Goal: Information Seeking & Learning: Learn about a topic

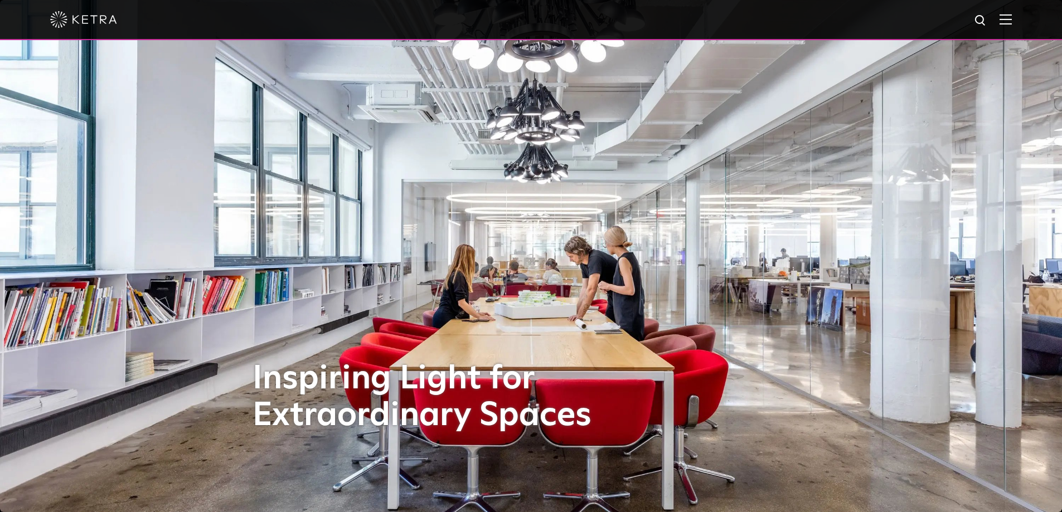
click at [1011, 24] on img at bounding box center [1005, 19] width 12 height 11
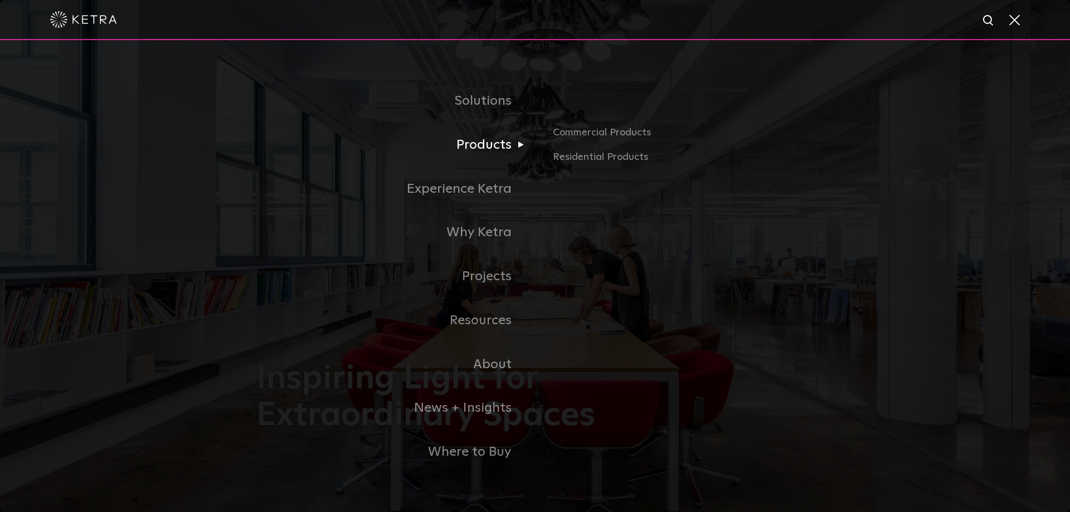
click at [484, 147] on link "Products" at bounding box center [395, 145] width 279 height 44
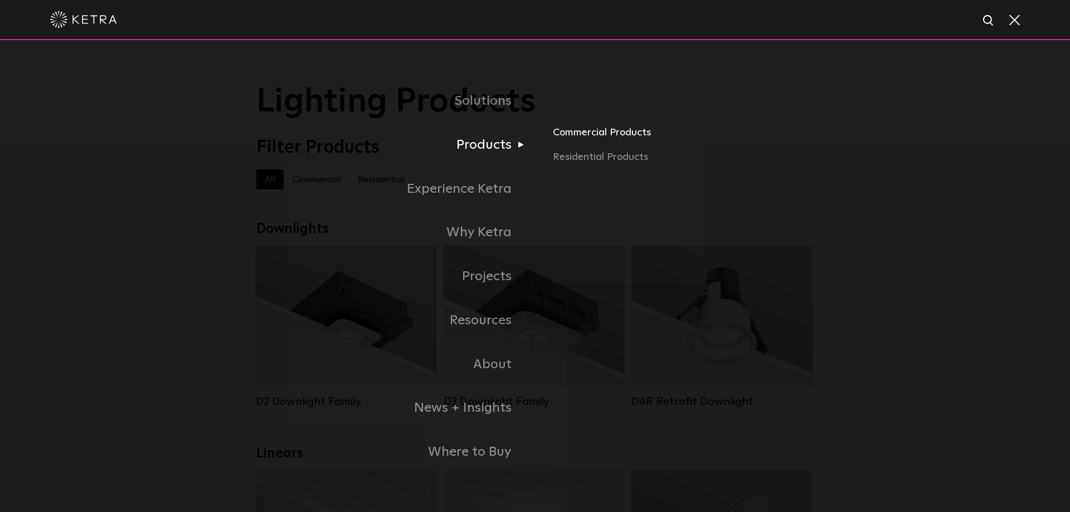
click at [602, 131] on link "Commercial Products" at bounding box center [683, 137] width 261 height 25
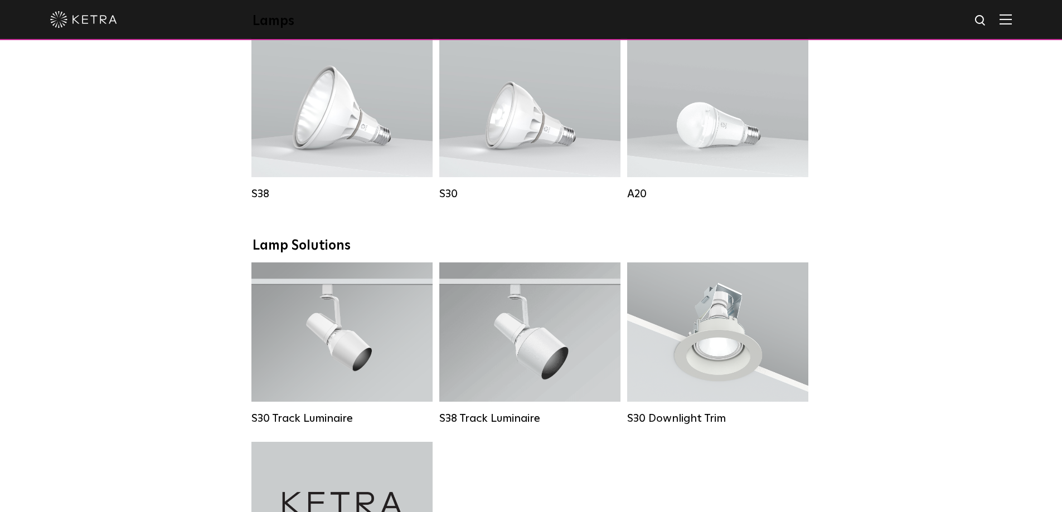
scroll to position [812, 0]
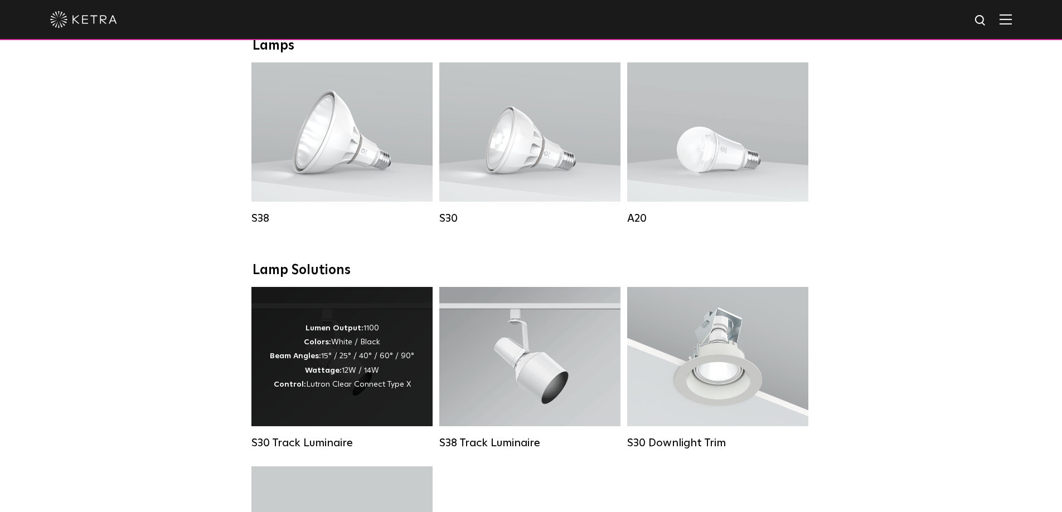
click at [317, 360] on strong "Beam Angles:" at bounding box center [295, 356] width 51 height 8
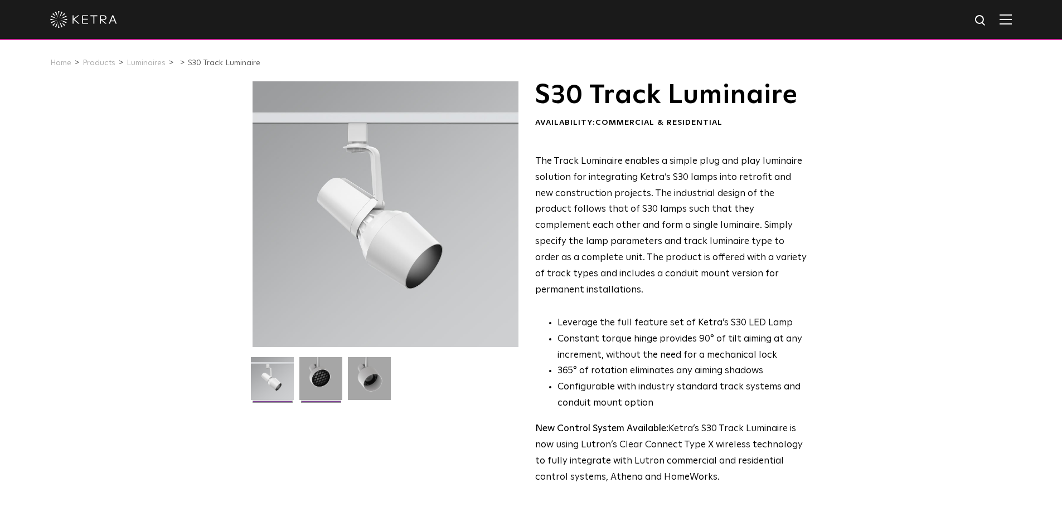
click at [311, 379] on img at bounding box center [320, 382] width 43 height 51
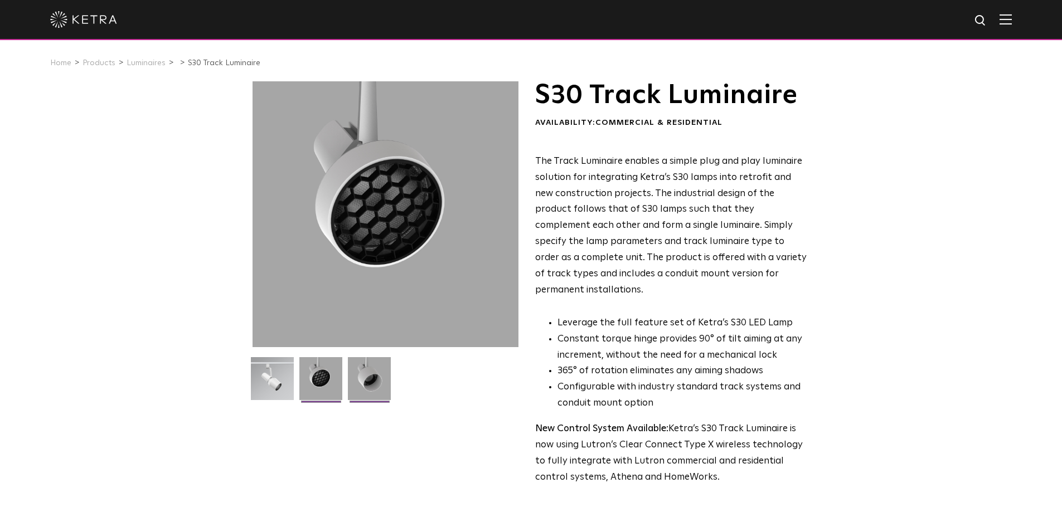
click at [373, 385] on img at bounding box center [369, 382] width 43 height 51
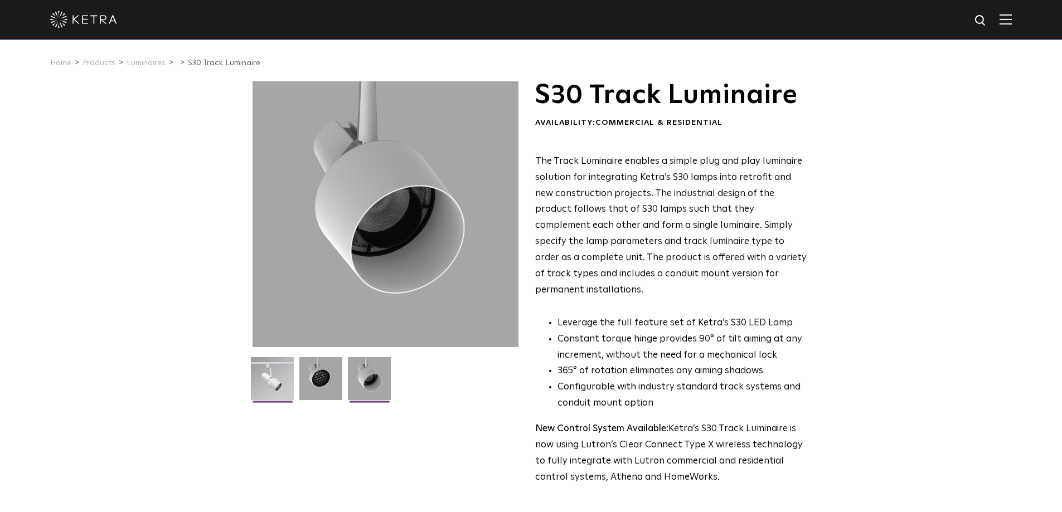
click at [267, 383] on img at bounding box center [272, 382] width 43 height 51
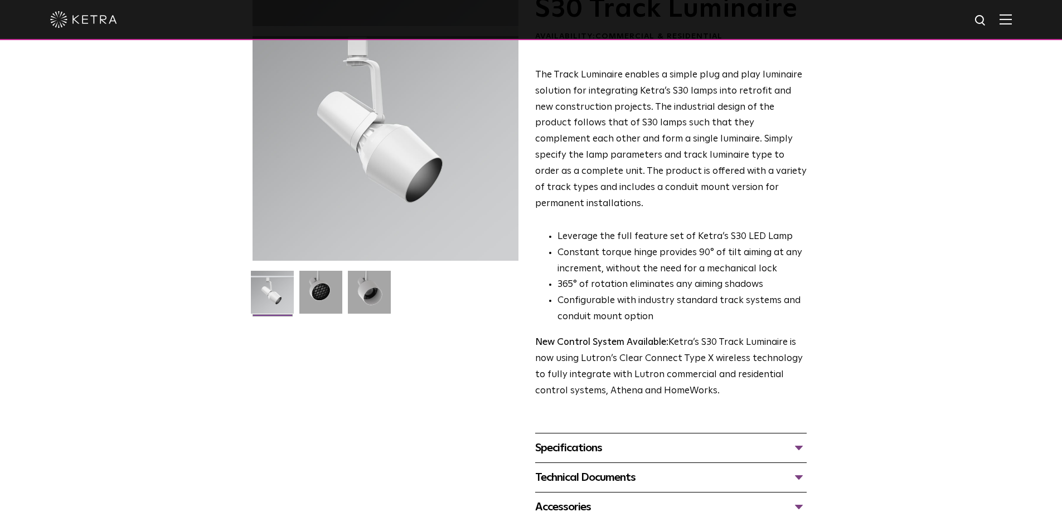
scroll to position [334, 0]
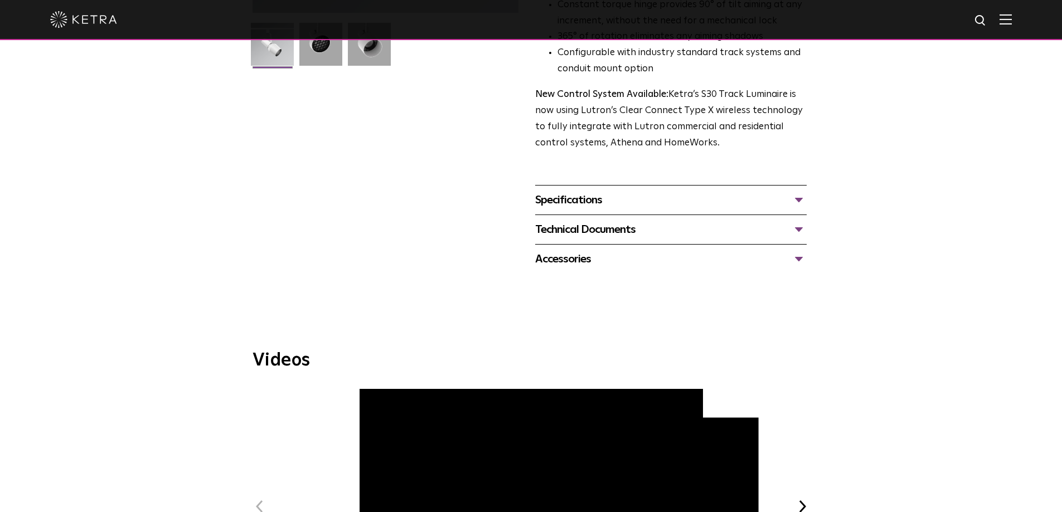
click at [796, 191] on div "Specifications" at bounding box center [670, 200] width 271 height 18
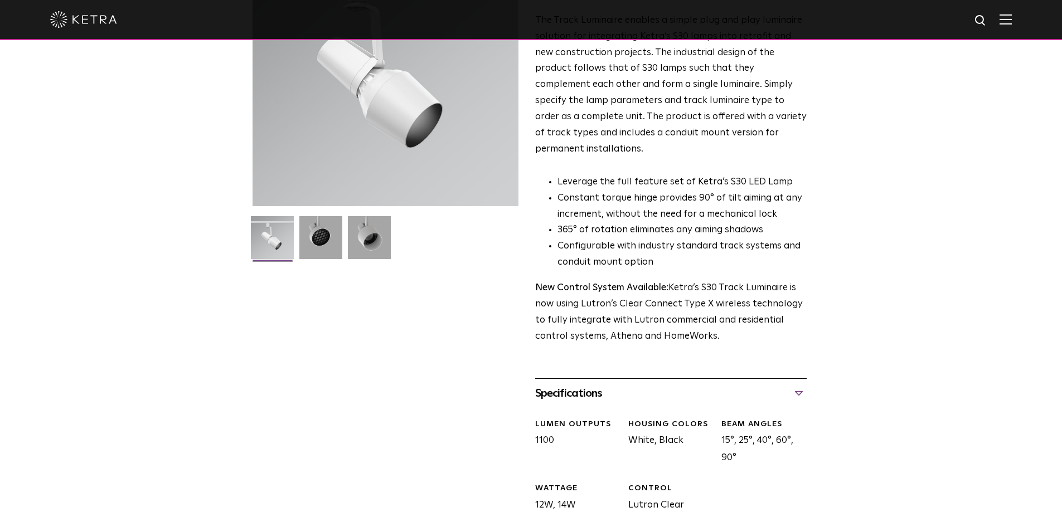
scroll to position [0, 0]
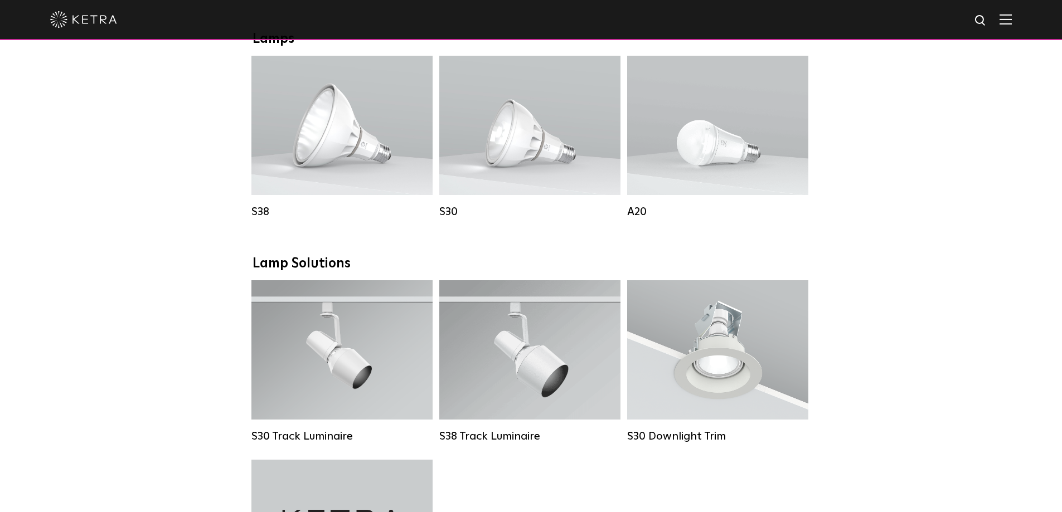
scroll to position [783, 0]
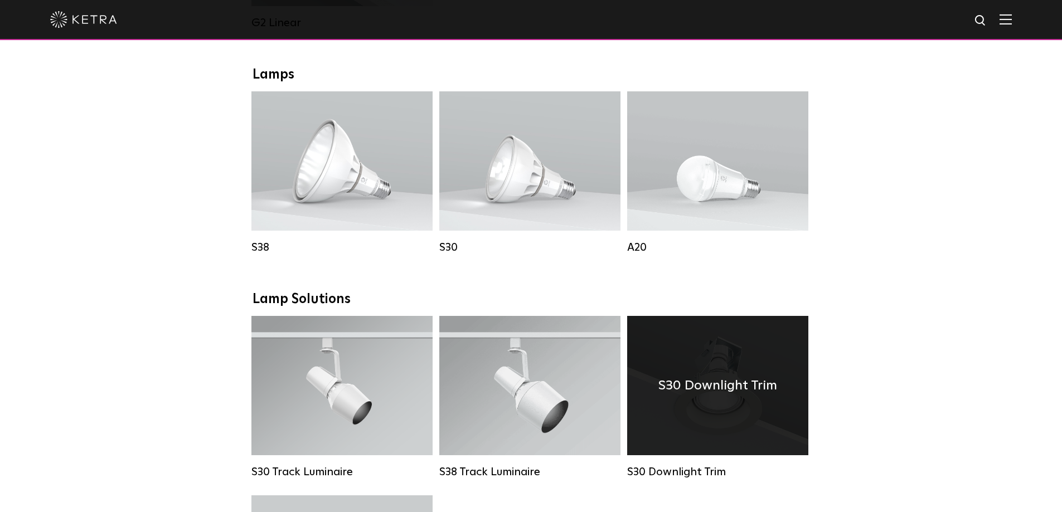
drag, startPoint x: 322, startPoint y: 398, endPoint x: 722, endPoint y: 397, distance: 400.1
click at [321, 389] on strong "Beam Angles:" at bounding box center [295, 385] width 51 height 8
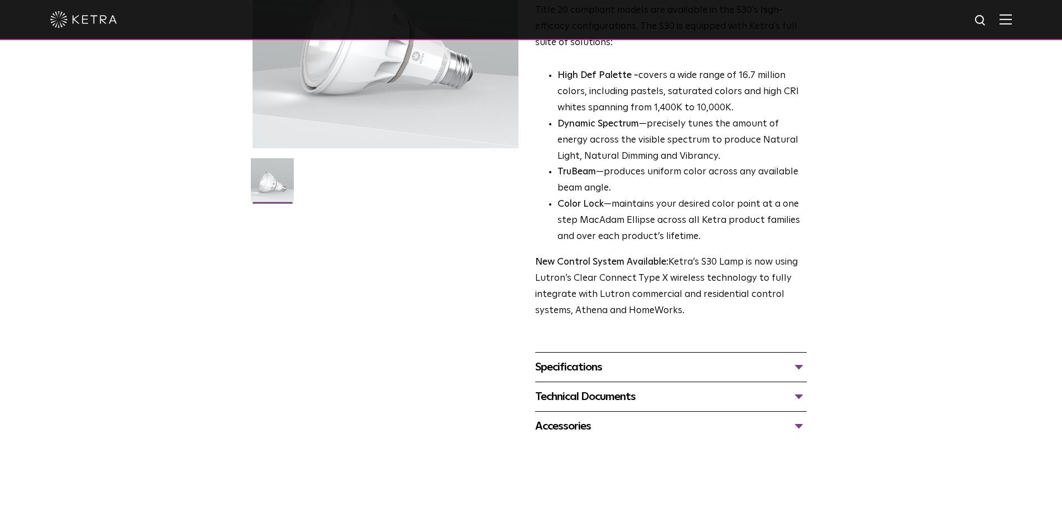
scroll to position [223, 0]
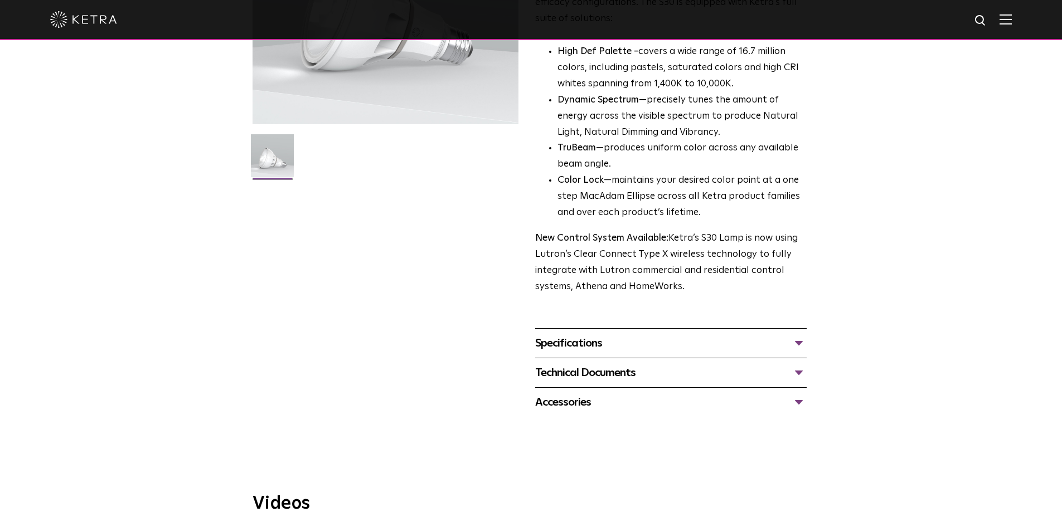
click at [800, 343] on div "Specifications" at bounding box center [670, 343] width 271 height 18
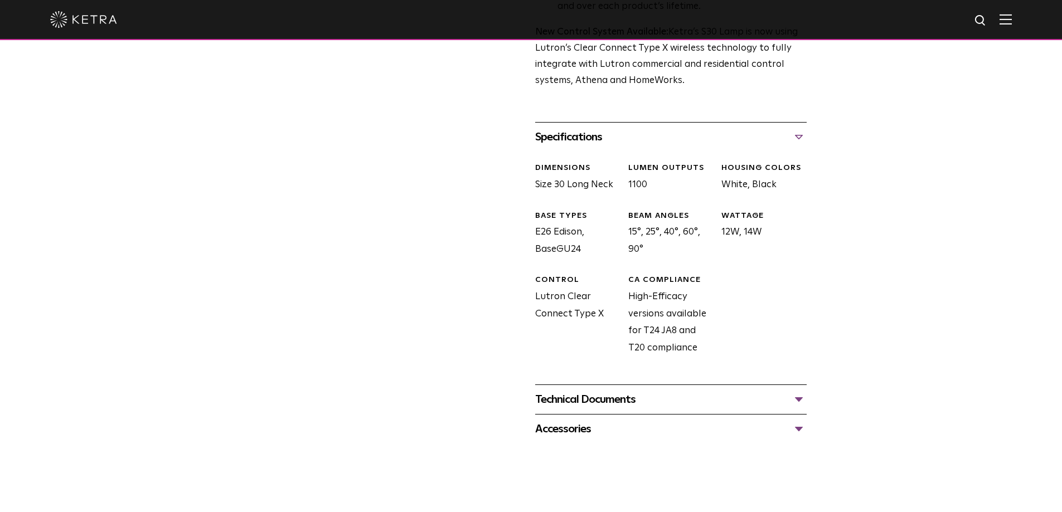
scroll to position [446, 0]
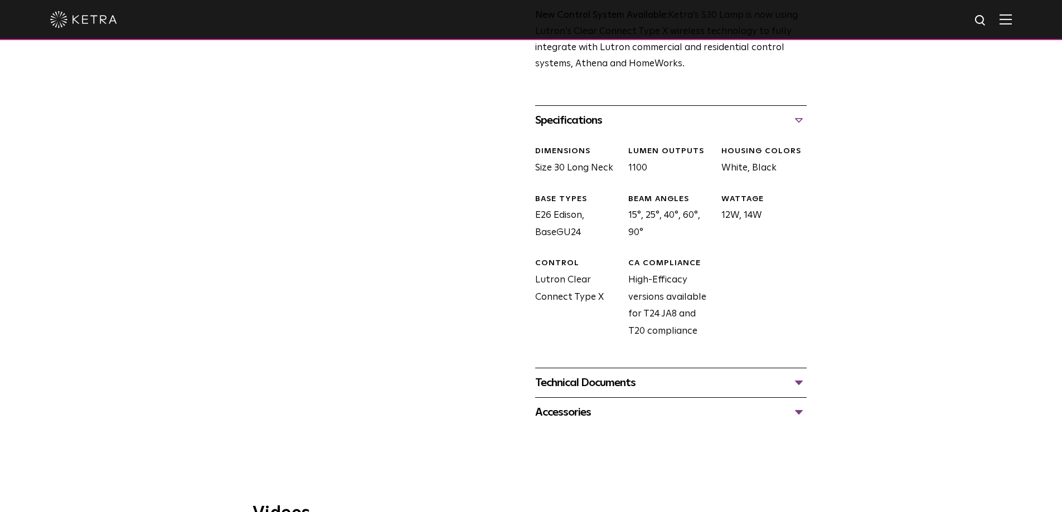
click at [801, 387] on div "Technical Documents" at bounding box center [670, 383] width 271 height 18
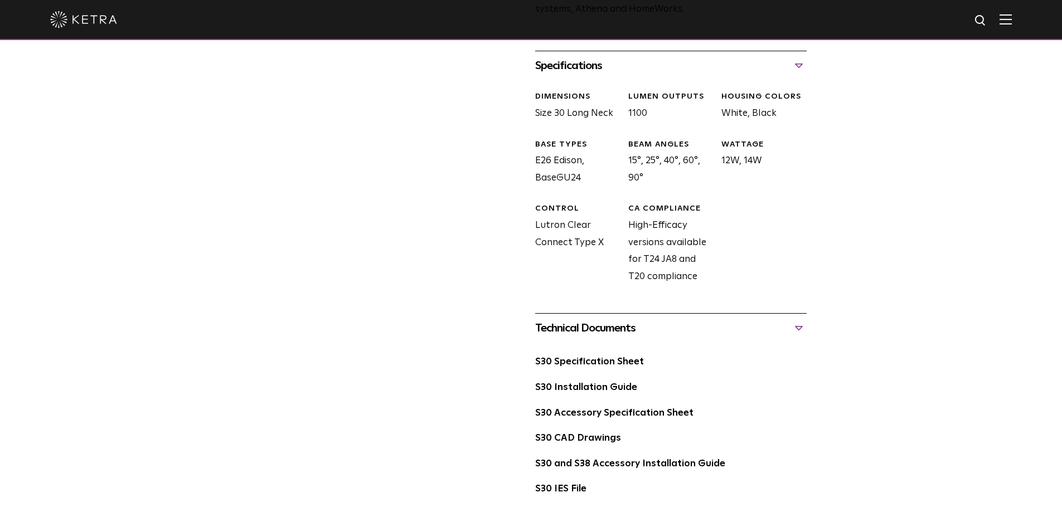
scroll to position [613, 0]
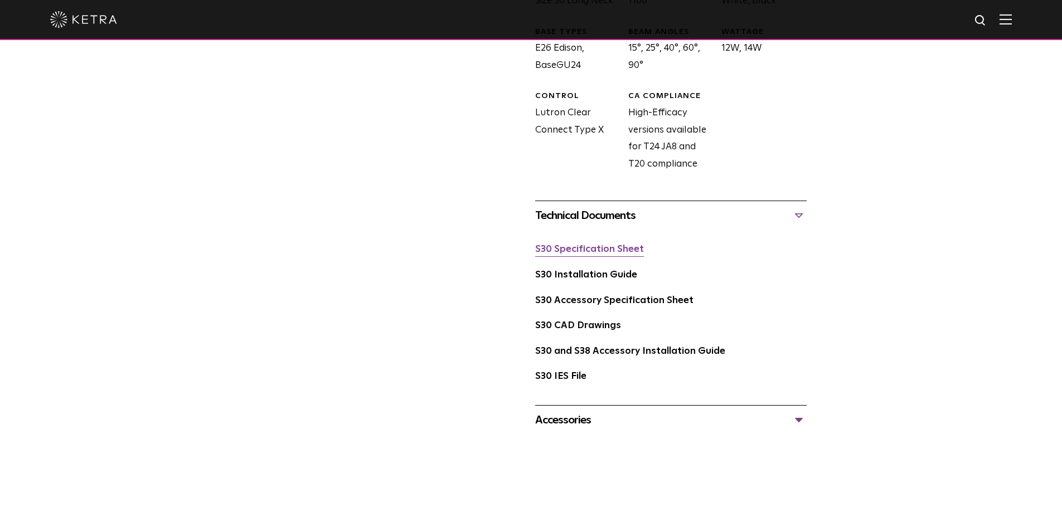
click at [576, 250] on link "S30 Specification Sheet" at bounding box center [589, 249] width 109 height 9
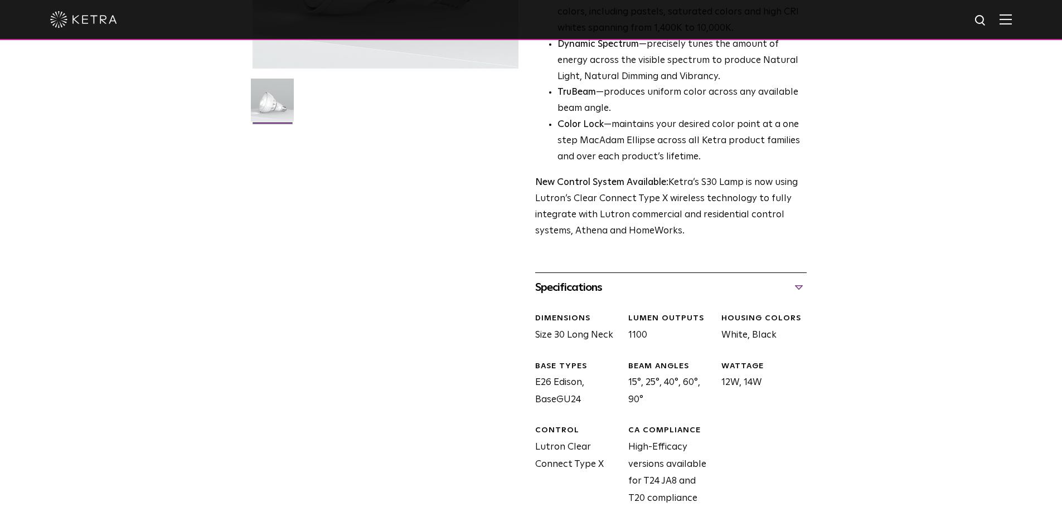
scroll to position [0, 0]
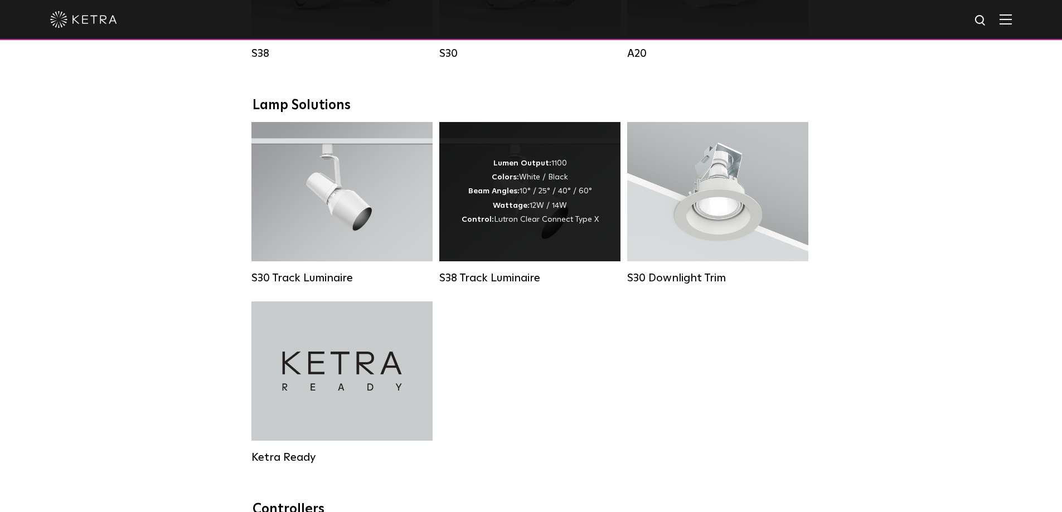
click at [531, 244] on div "Lumen Output: 1100 Colors: White / Black Beam Angles: 10° / 25° / 40° / 60° Wat…" at bounding box center [529, 191] width 181 height 139
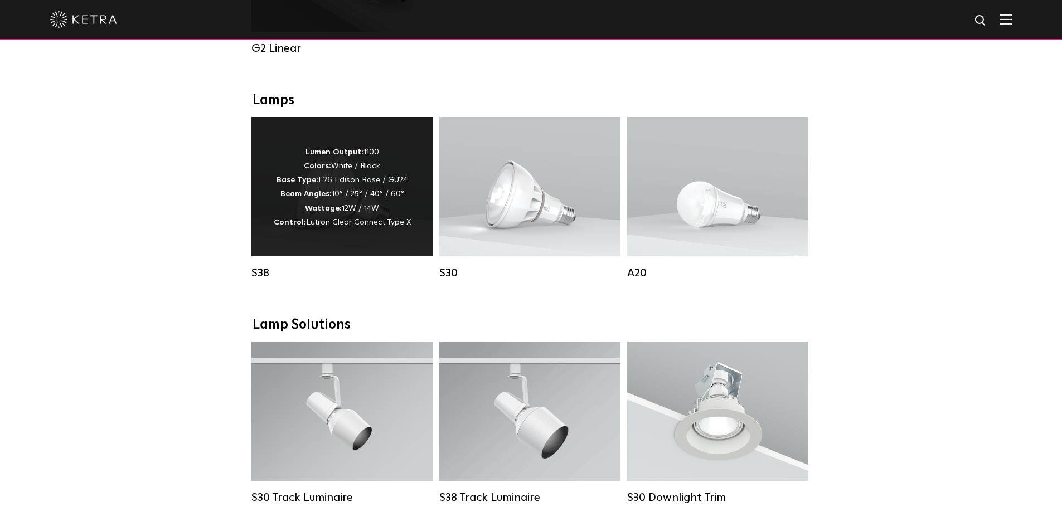
click at [260, 280] on div "S38" at bounding box center [341, 272] width 181 height 13
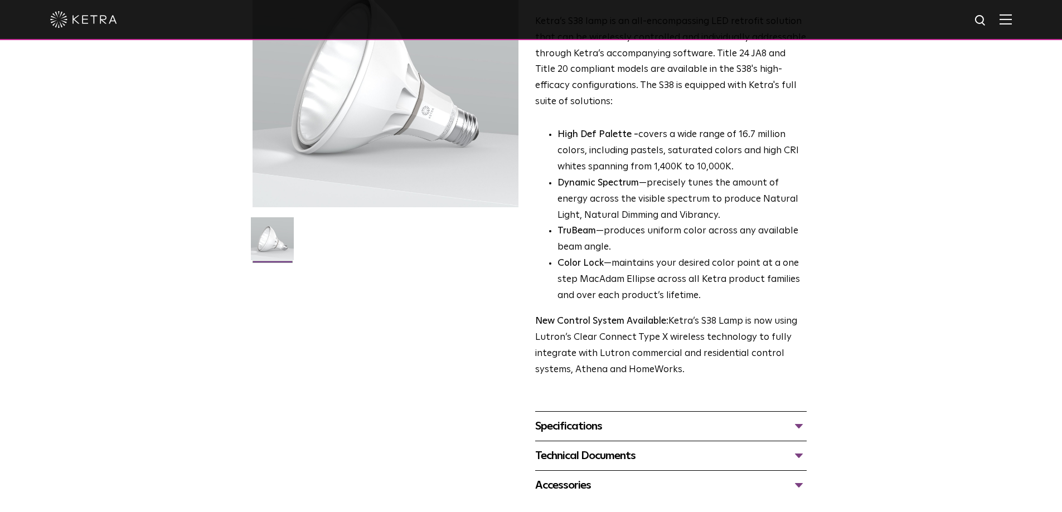
scroll to position [167, 0]
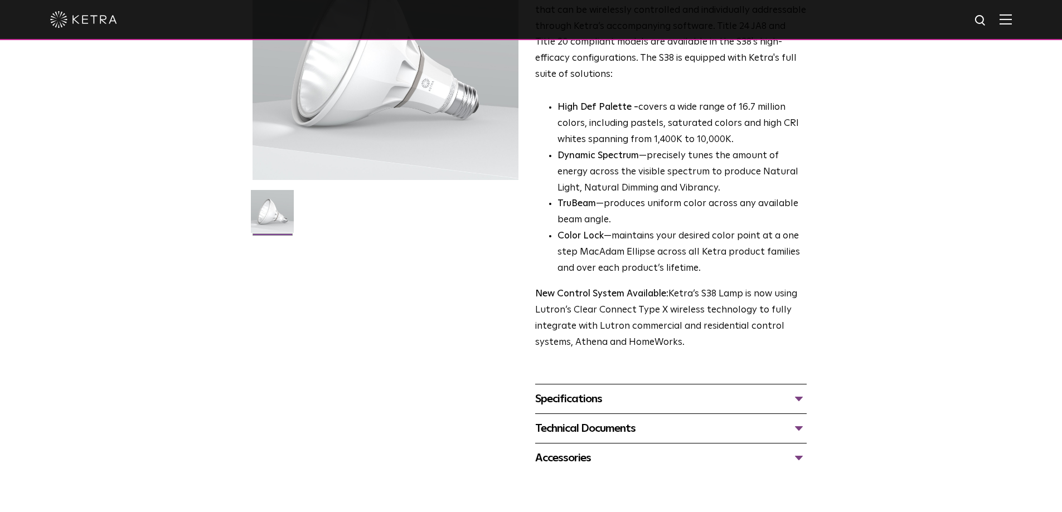
click at [795, 408] on div "Specifications" at bounding box center [670, 399] width 271 height 18
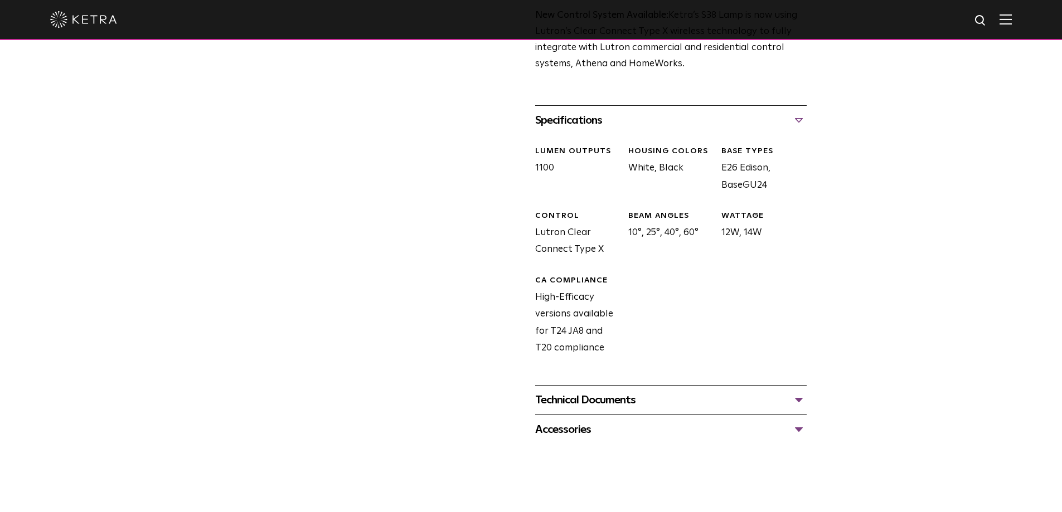
scroll to position [390, 0]
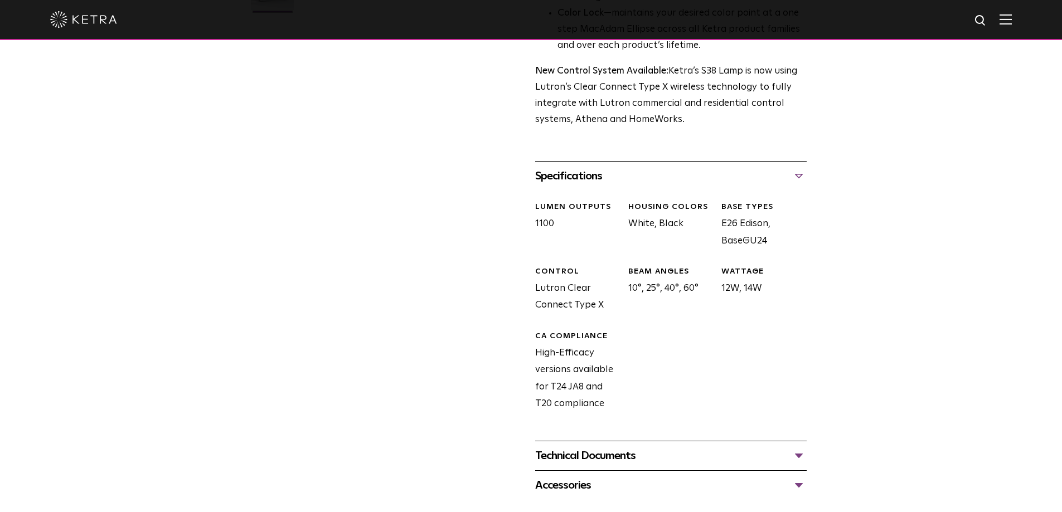
click at [614, 452] on div "Technical Documents" at bounding box center [670, 456] width 271 height 18
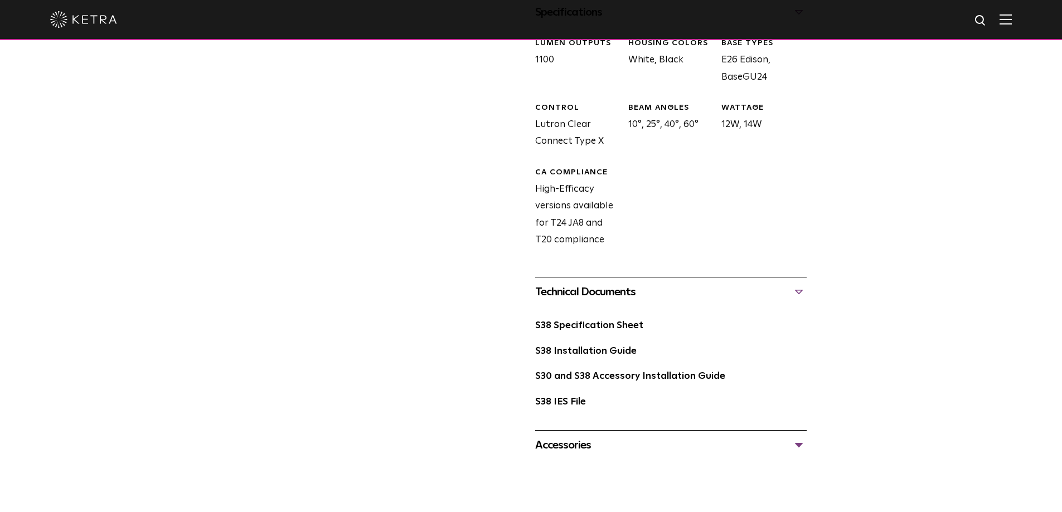
scroll to position [613, 0]
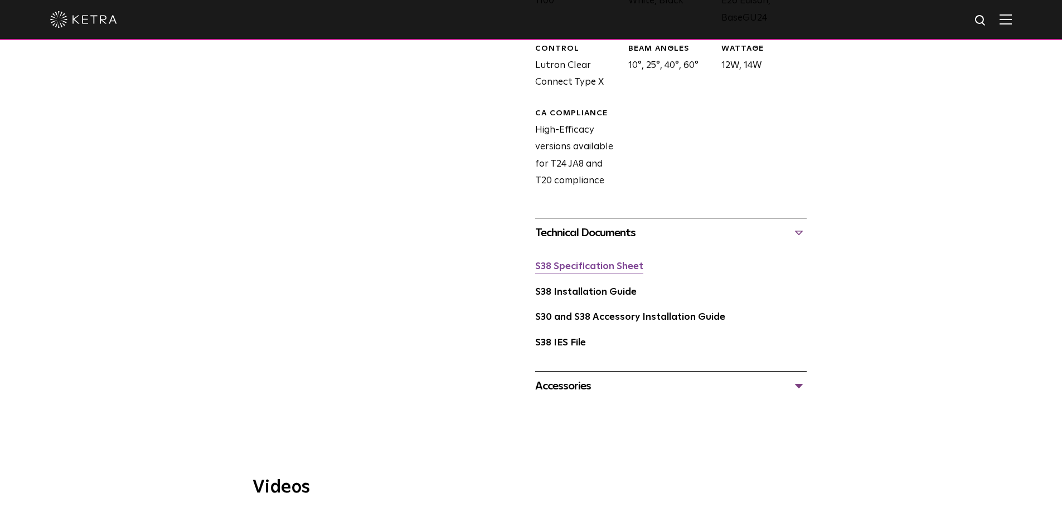
click at [613, 268] on link "S38 Specification Sheet" at bounding box center [589, 266] width 108 height 9
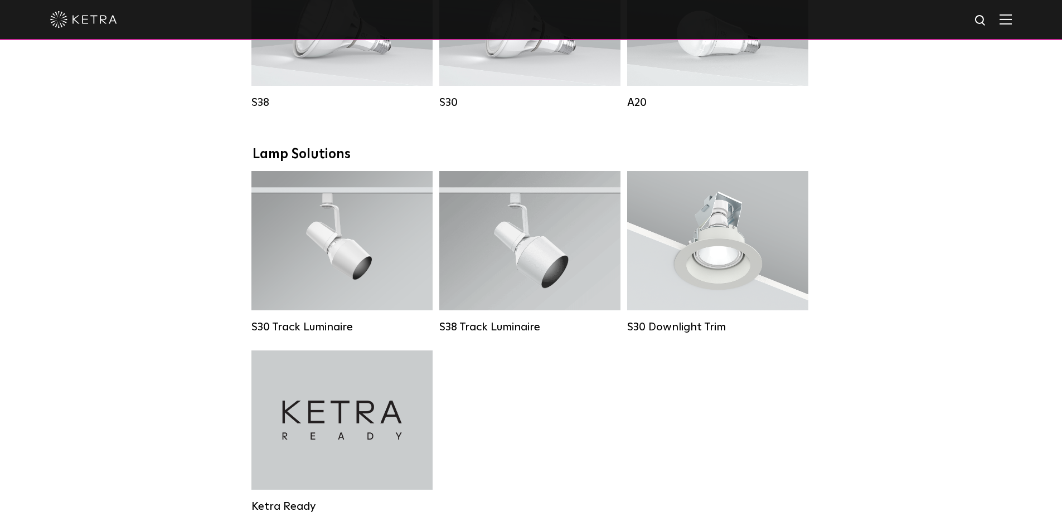
scroll to position [947, 0]
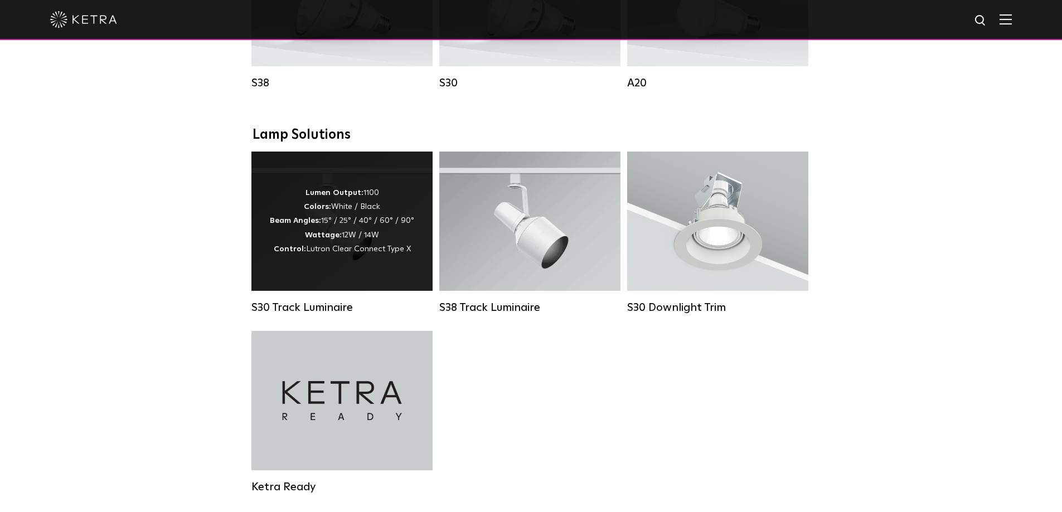
click at [333, 288] on div "Lumen Output: 1100 Colors: White / Black Beam Angles: 15° / 25° / 40° / 60° / 9…" at bounding box center [341, 221] width 181 height 139
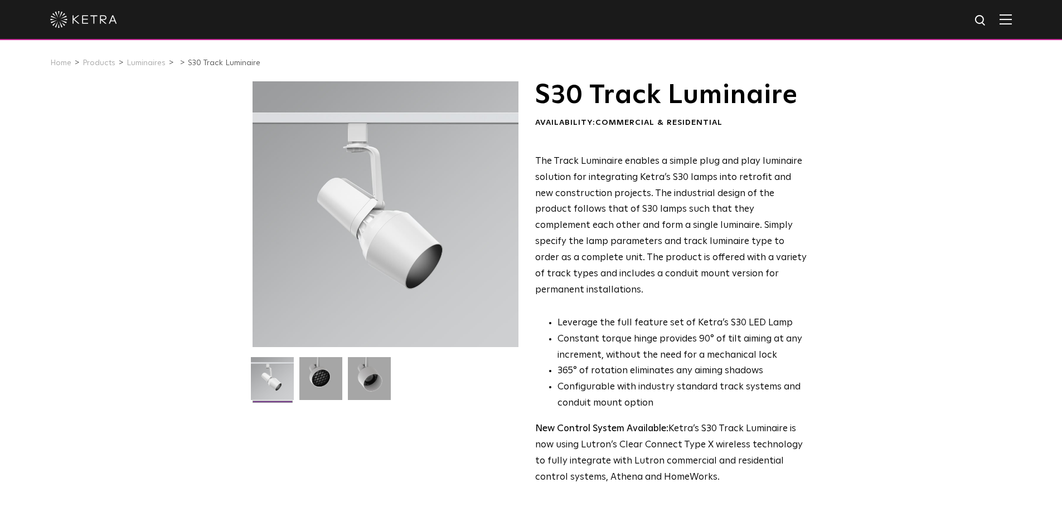
click at [702, 379] on li "Configurable with industry standard track systems and conduit mount option" at bounding box center [681, 395] width 249 height 32
drag, startPoint x: 186, startPoint y: 112, endPoint x: 240, endPoint y: 172, distance: 81.3
click at [187, 120] on div "S30 Track Luminaire Availability: Commercial & Residential The Track Luminaire …" at bounding box center [531, 344] width 1062 height 527
